Goal: Navigation & Orientation: Find specific page/section

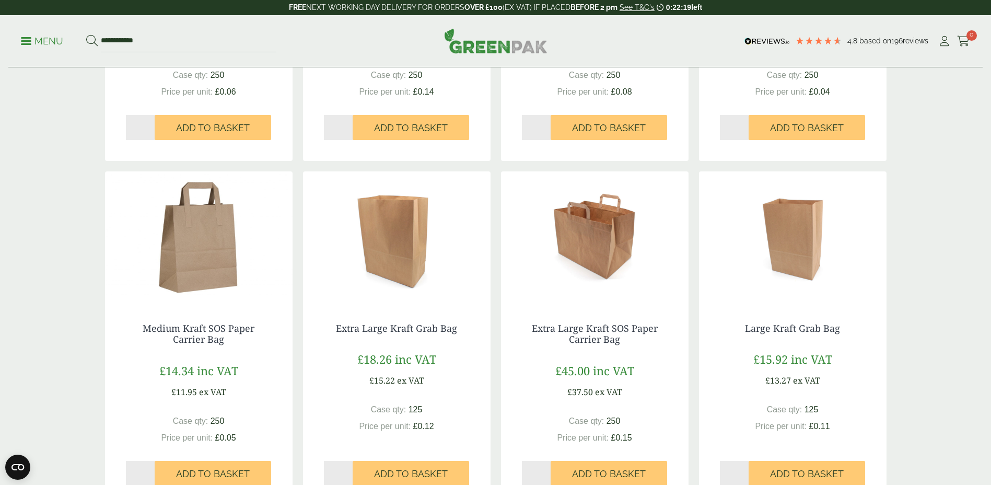
click at [39, 43] on p "Menu" at bounding box center [42, 41] width 42 height 13
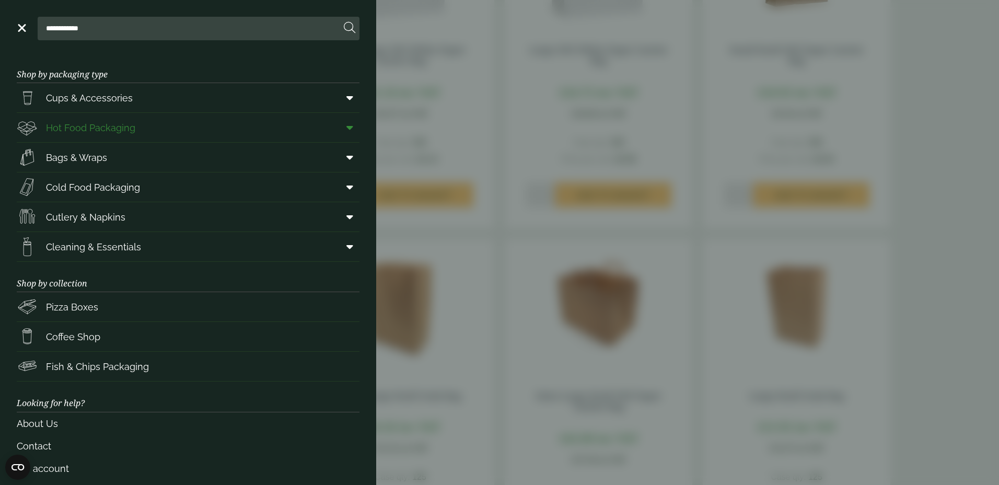
click at [182, 132] on link "Hot Food Packaging" at bounding box center [188, 127] width 343 height 29
